Goal: Transaction & Acquisition: Purchase product/service

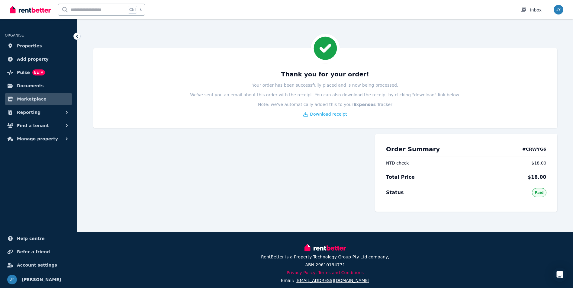
click at [533, 10] on div "Inbox" at bounding box center [530, 10] width 21 height 6
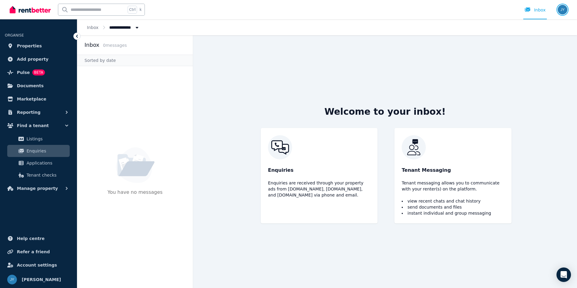
click at [562, 10] on img "button" at bounding box center [563, 10] width 10 height 10
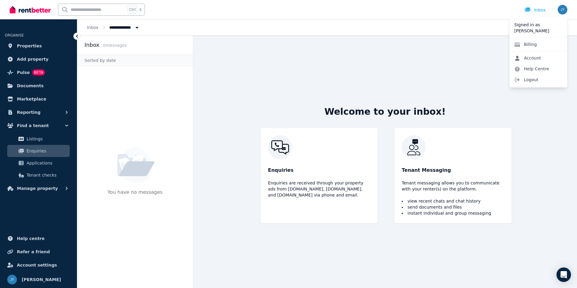
click at [532, 60] on link "Account" at bounding box center [528, 58] width 37 height 11
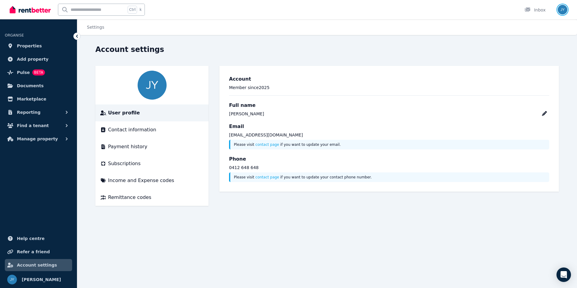
click at [565, 11] on img "button" at bounding box center [563, 10] width 10 height 10
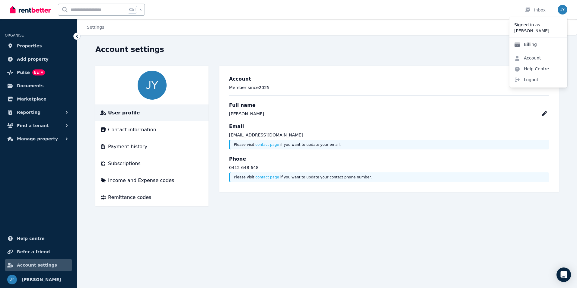
click at [536, 45] on link "Billing" at bounding box center [526, 44] width 32 height 11
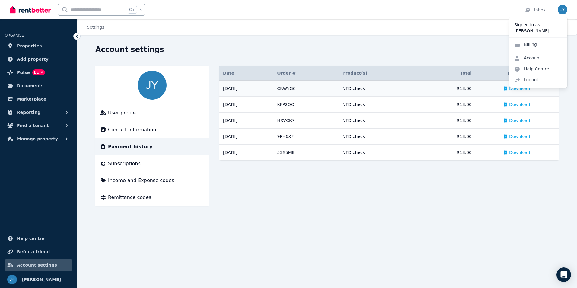
click at [305, 85] on td "# CRWYG6 NTD check" at bounding box center [306, 89] width 65 height 16
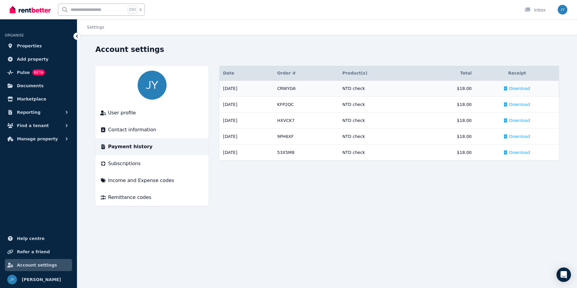
click at [305, 85] on td "# CRWYG6 NTD check" at bounding box center [306, 89] width 65 height 16
click at [237, 85] on td "[DATE]" at bounding box center [247, 89] width 54 height 16
click at [312, 88] on td "# CRWYG6 NTD check" at bounding box center [306, 89] width 65 height 16
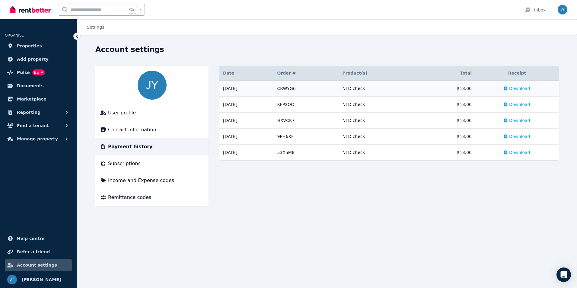
drag, startPoint x: 312, startPoint y: 88, endPoint x: 367, endPoint y: 89, distance: 55.3
click at [367, 89] on div "NTD check" at bounding box center [379, 88] width 74 height 6
click at [520, 90] on span "Download" at bounding box center [519, 88] width 21 height 6
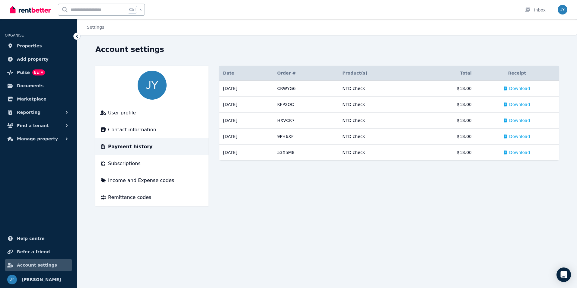
drag, startPoint x: 520, startPoint y: 90, endPoint x: 571, endPoint y: 100, distance: 51.6
click at [571, 100] on div "Account settings User profile Contact information Payment history Subscriptions…" at bounding box center [327, 131] width 500 height 172
click at [522, 108] on td "Download" at bounding box center [518, 105] width 84 height 16
click at [526, 105] on span "Download" at bounding box center [519, 104] width 21 height 6
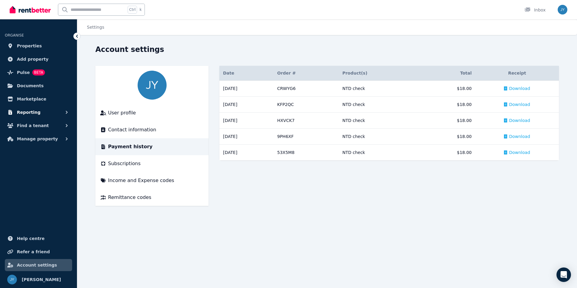
click at [21, 111] on span "Reporting" at bounding box center [29, 112] width 24 height 7
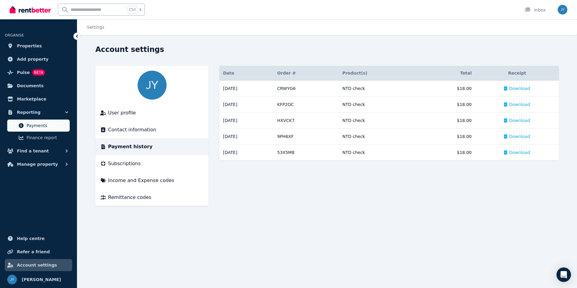
click at [34, 126] on span "Payments" at bounding box center [47, 125] width 41 height 7
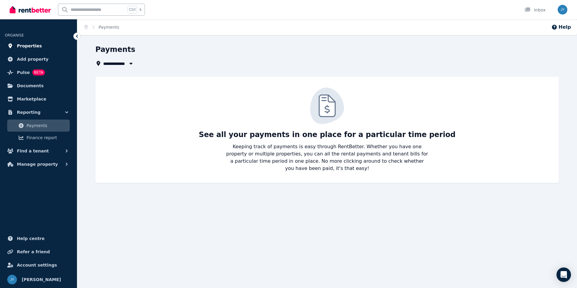
click at [33, 47] on span "Properties" at bounding box center [29, 45] width 25 height 7
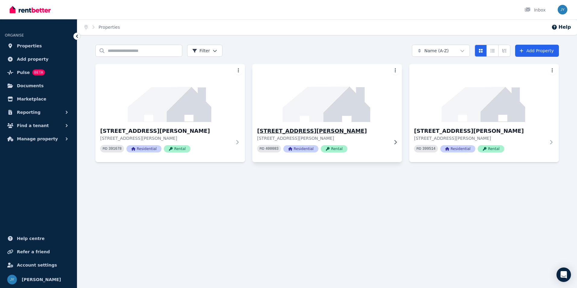
click at [291, 133] on h3 "[STREET_ADDRESS][PERSON_NAME]" at bounding box center [323, 131] width 132 height 8
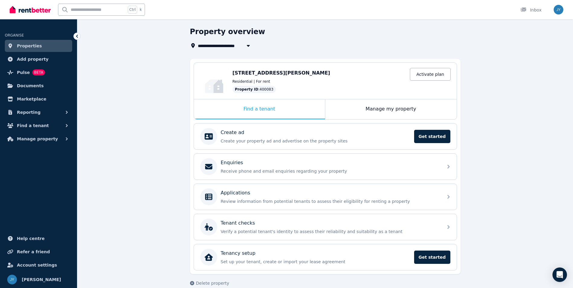
scroll to position [27, 0]
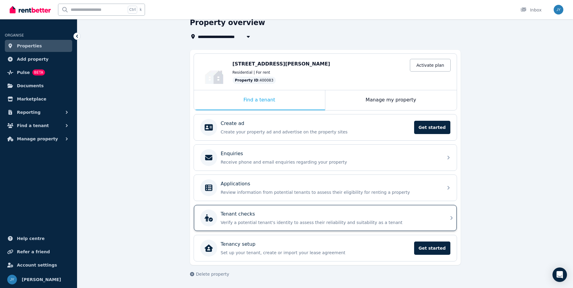
click at [229, 219] on div "Tenant checks Verify a potential tenant's identity to assess their reliability …" at bounding box center [330, 217] width 219 height 15
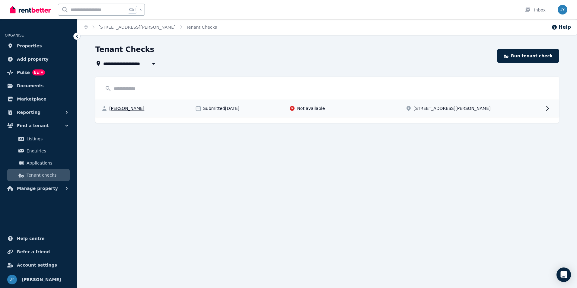
click at [298, 107] on span "Not available" at bounding box center [311, 108] width 28 height 6
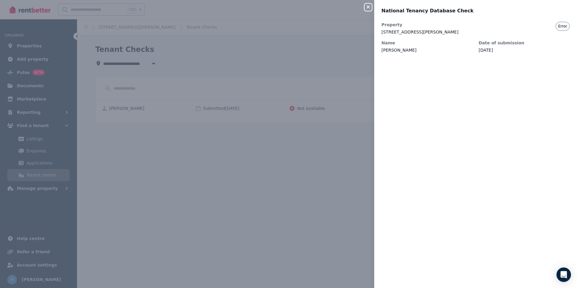
click at [318, 157] on div "Close panel National Tenancy Database Check Property [STREET_ADDRESS][PERSON_NA…" at bounding box center [288, 144] width 577 height 288
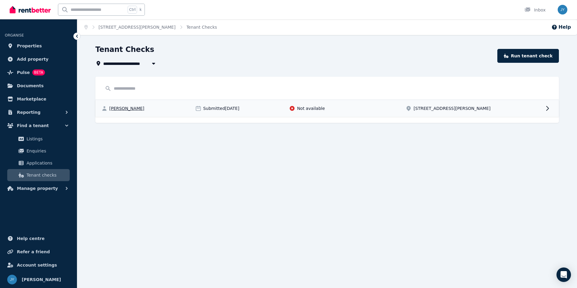
click at [437, 108] on span "[STREET_ADDRESS][PERSON_NAME]" at bounding box center [452, 108] width 77 height 6
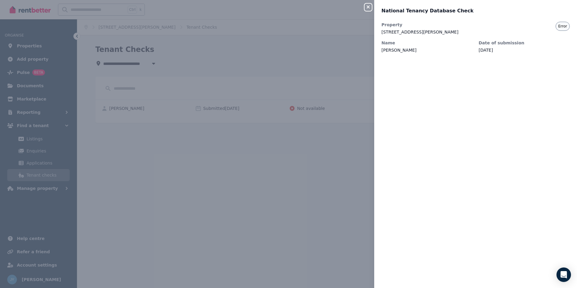
click at [204, 161] on div "Close panel National Tenancy Database Check Property [STREET_ADDRESS][PERSON_NA…" at bounding box center [288, 144] width 577 height 288
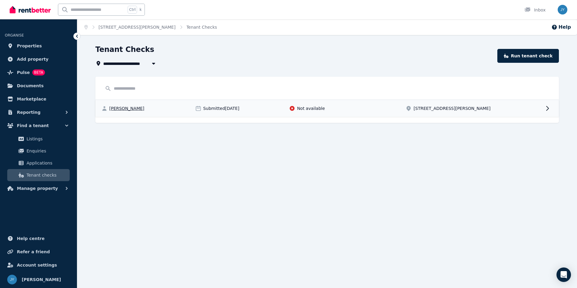
click at [218, 110] on span "Submitted [DATE]" at bounding box center [221, 108] width 36 height 6
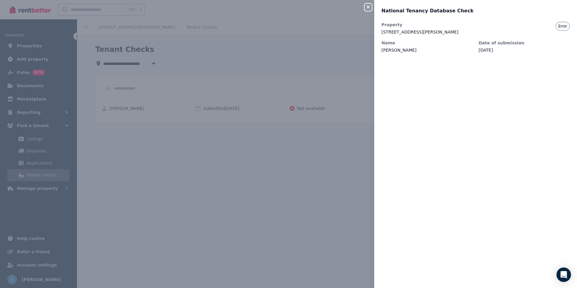
click at [366, 5] on icon "button" at bounding box center [368, 7] width 7 height 5
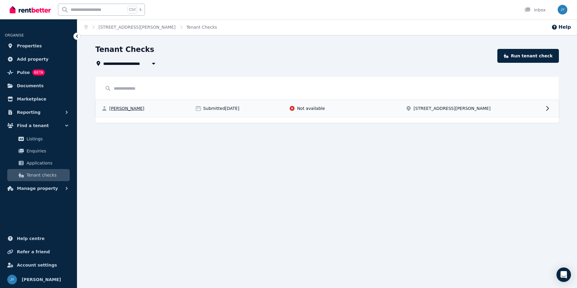
click at [307, 108] on span "Not available" at bounding box center [311, 108] width 28 height 6
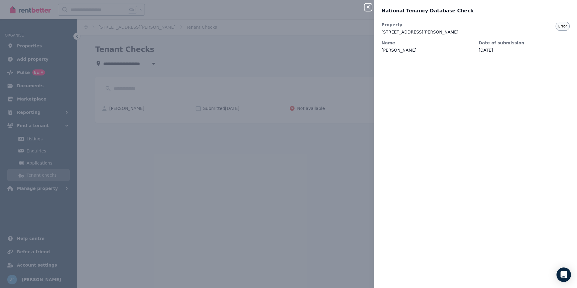
click at [426, 140] on div "Property [STREET_ADDRESS][PERSON_NAME][PERSON_NAME] Name [PERSON_NAME] Date of …" at bounding box center [475, 151] width 203 height 259
click at [365, 6] on icon "button" at bounding box center [368, 7] width 7 height 5
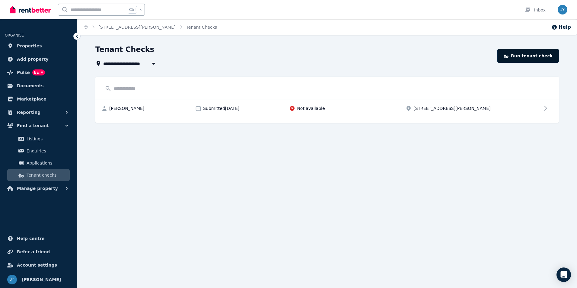
click at [541, 56] on link "Run tenant check" at bounding box center [529, 56] width 62 height 14
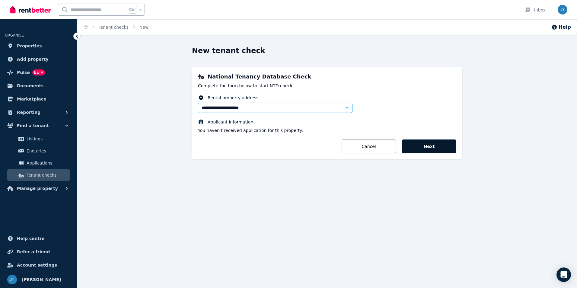
click at [429, 145] on button "Next" at bounding box center [429, 147] width 54 height 14
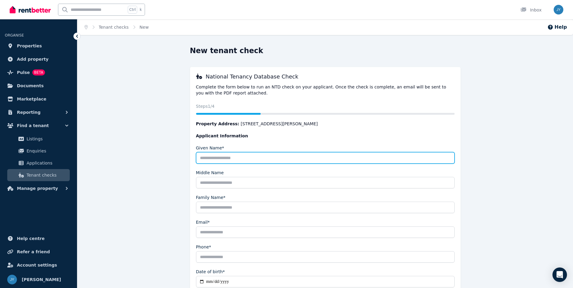
click at [242, 160] on input "Given Name*" at bounding box center [325, 157] width 258 height 11
type input "****"
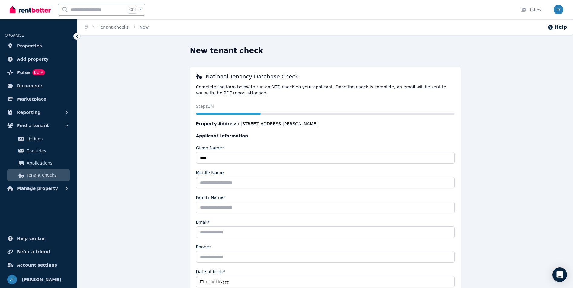
click at [486, 176] on div "New tenant check National Tenancy Database Check Complete the form below to run…" at bounding box center [325, 188] width 464 height 284
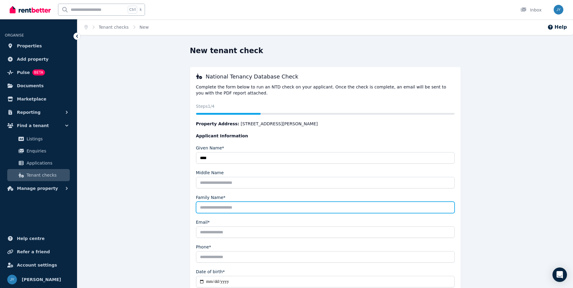
click at [213, 207] on input "Family Name*" at bounding box center [325, 207] width 258 height 11
type input "******"
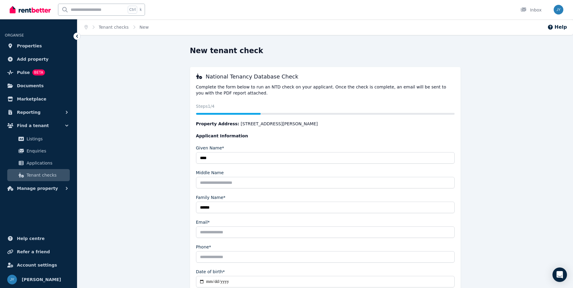
type input "**********"
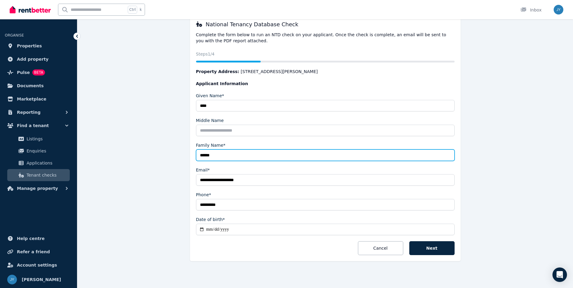
scroll to position [53, 0]
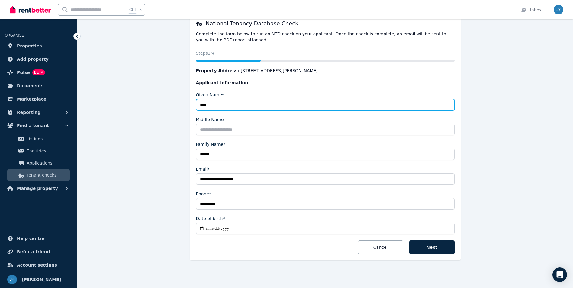
click at [212, 104] on input "****" at bounding box center [325, 104] width 258 height 11
type input "*********"
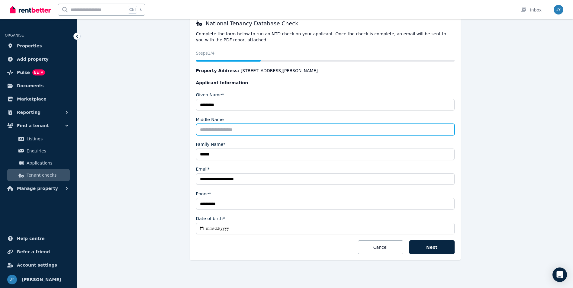
click at [218, 130] on input "Middle Name" at bounding box center [325, 129] width 258 height 11
type input "****"
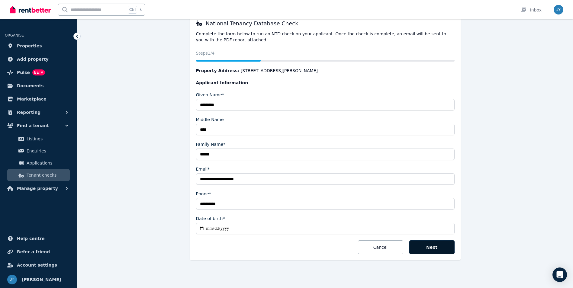
click at [431, 245] on button "Next" at bounding box center [431, 247] width 45 height 14
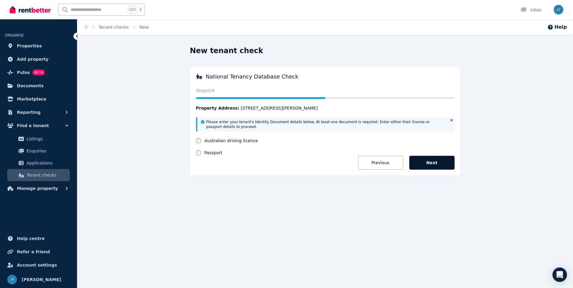
scroll to position [0, 0]
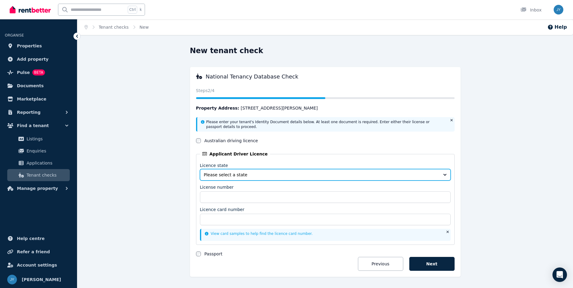
click at [245, 175] on span "Please select a state" at bounding box center [321, 175] width 234 height 6
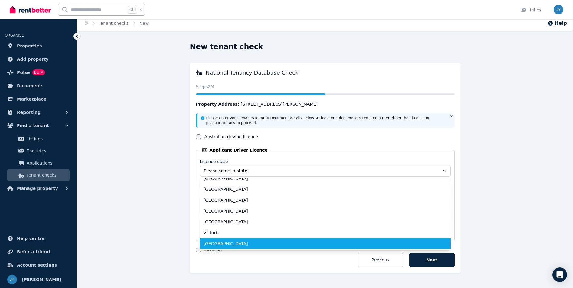
scroll to position [17, 0]
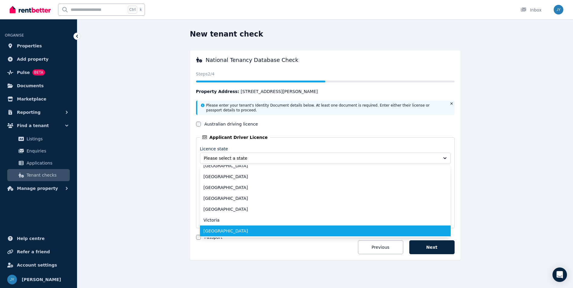
click at [229, 232] on span "[GEOGRAPHIC_DATA]" at bounding box center [322, 231] width 236 height 6
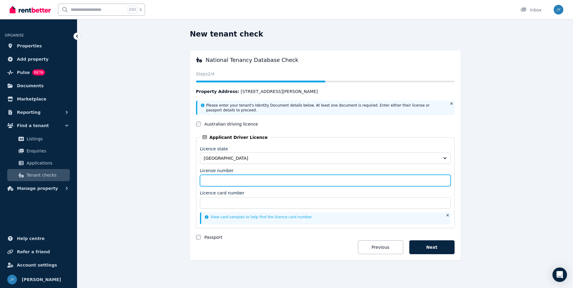
click at [225, 183] on input "License number" at bounding box center [325, 180] width 251 height 11
type input "*******"
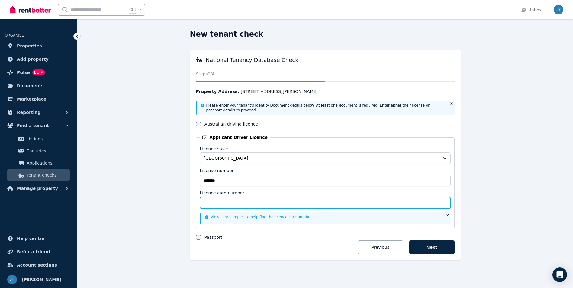
click at [234, 205] on input "Licence card number" at bounding box center [325, 202] width 251 height 11
type input "**********"
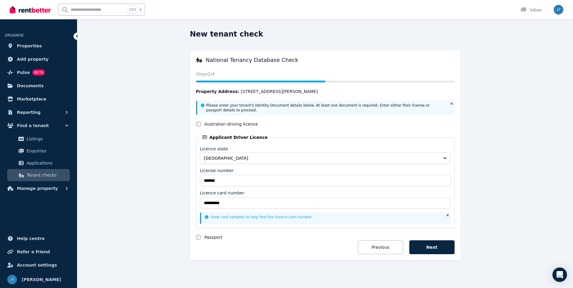
click at [220, 218] on link "View card samples to help find the licence card number." at bounding box center [259, 217] width 108 height 4
click at [430, 252] on button "Next" at bounding box center [431, 247] width 45 height 14
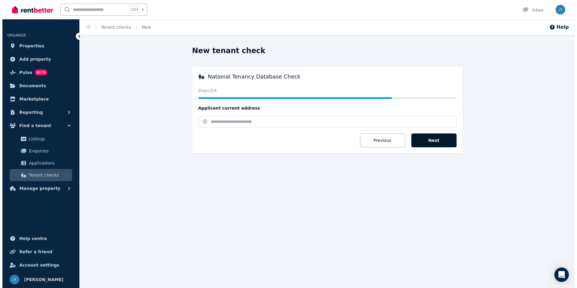
scroll to position [0, 0]
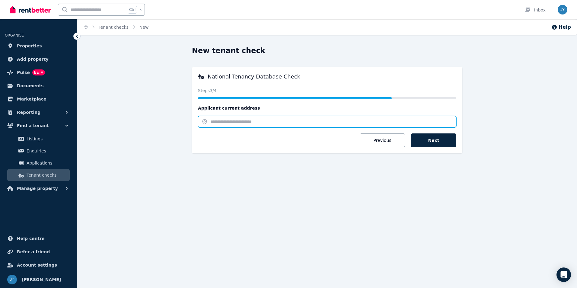
click at [222, 119] on input "text" at bounding box center [327, 121] width 258 height 11
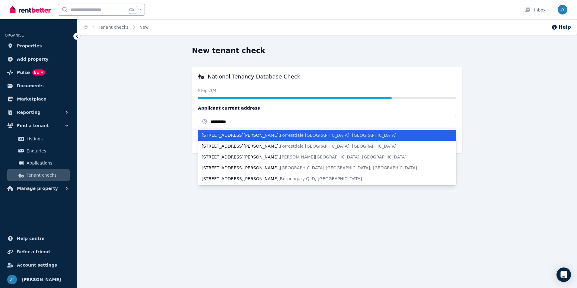
click at [242, 139] on li "[STREET_ADDRESS][PERSON_NAME]" at bounding box center [327, 135] width 258 height 11
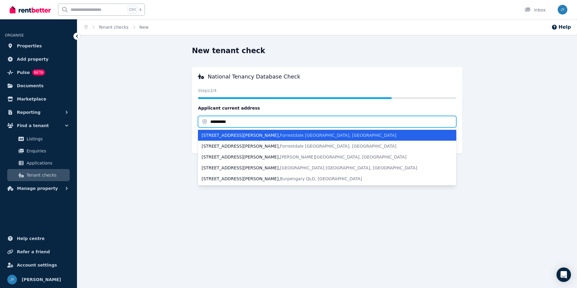
type input "**********"
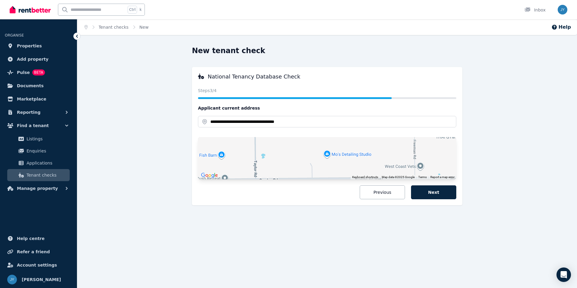
drag, startPoint x: 339, startPoint y: 156, endPoint x: 344, endPoint y: 143, distance: 13.9
click at [344, 143] on div "To activate drag with keyboard, press Alt + Enter. Once in keyboard drag state,…" at bounding box center [327, 158] width 258 height 42
click at [432, 195] on button "Next" at bounding box center [433, 192] width 45 height 14
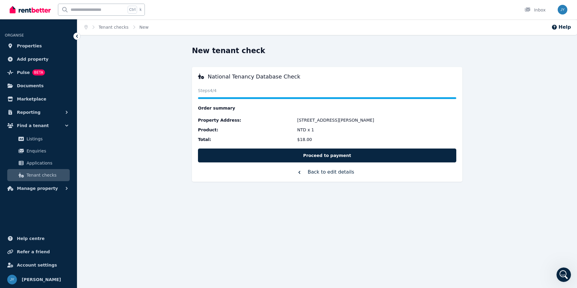
click at [323, 173] on button "Back to edit details" at bounding box center [327, 172] width 258 height 7
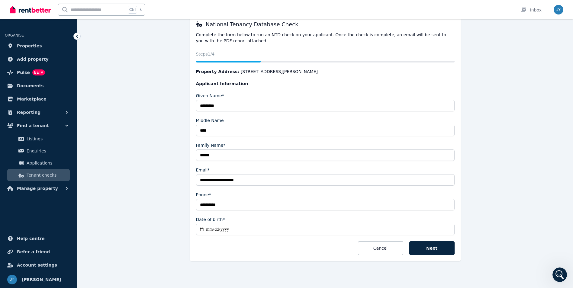
scroll to position [53, 0]
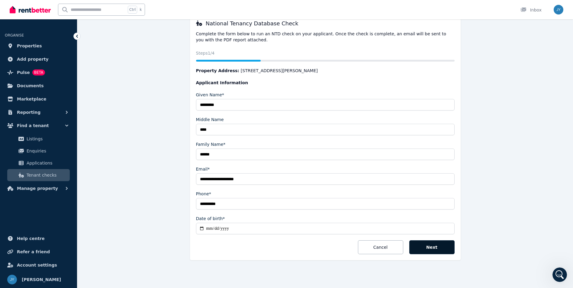
click at [432, 244] on button "Next" at bounding box center [431, 247] width 45 height 14
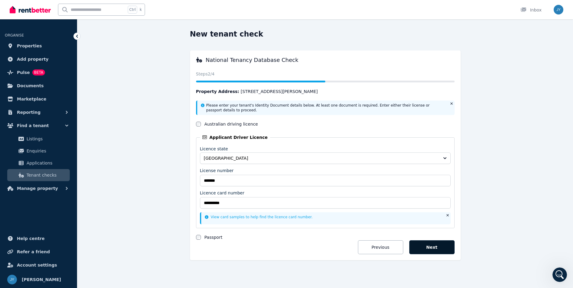
click at [436, 252] on button "Next" at bounding box center [431, 247] width 45 height 14
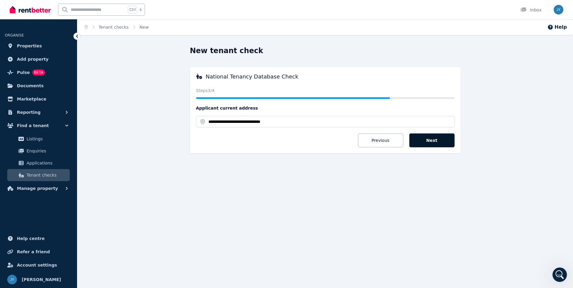
scroll to position [0, 0]
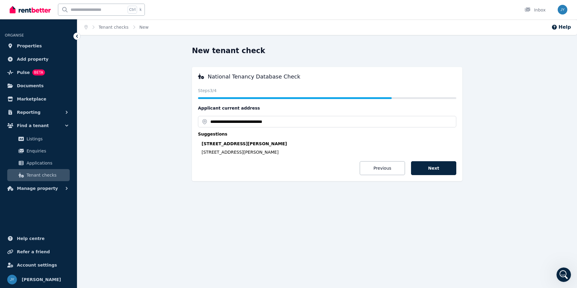
click at [247, 143] on div "[STREET_ADDRESS][PERSON_NAME]" at bounding box center [329, 144] width 255 height 6
type input "**********"
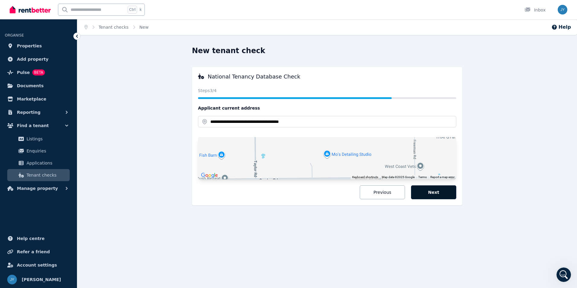
click at [436, 195] on button "Next" at bounding box center [433, 192] width 45 height 14
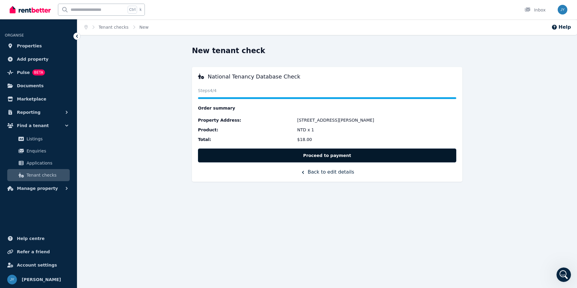
click at [351, 155] on button "Proceed to payment" at bounding box center [327, 156] width 258 height 14
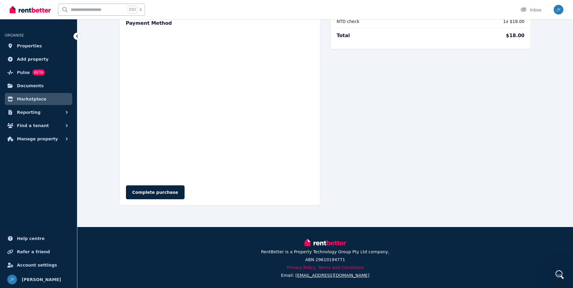
scroll to position [51, 0]
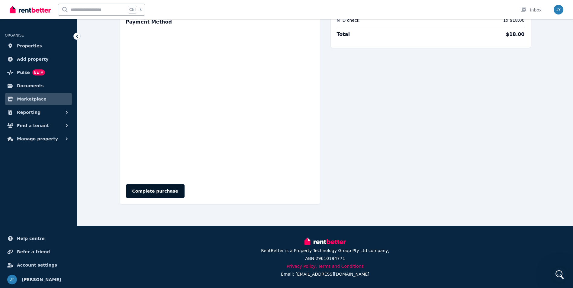
click at [154, 191] on button "Complete purchase" at bounding box center [155, 191] width 59 height 14
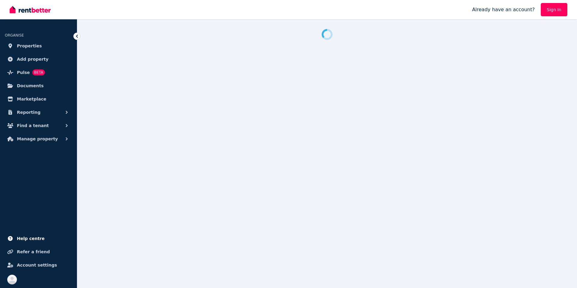
click at [32, 240] on span "Help centre" at bounding box center [31, 238] width 28 height 7
